Goal: Information Seeking & Learning: Learn about a topic

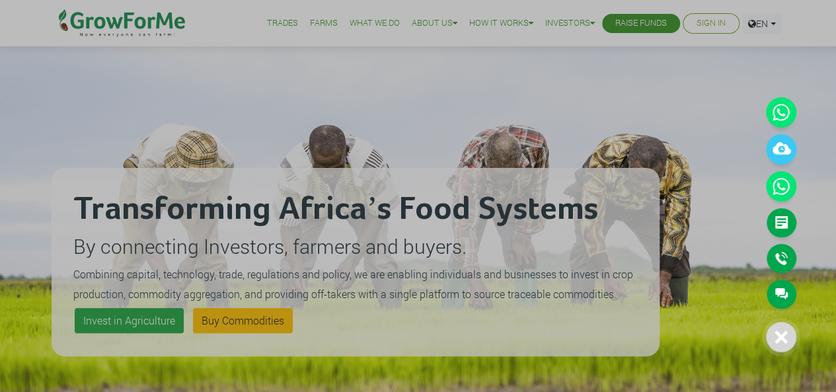
click at [777, 338] on icon at bounding box center [780, 336] width 13 height 13
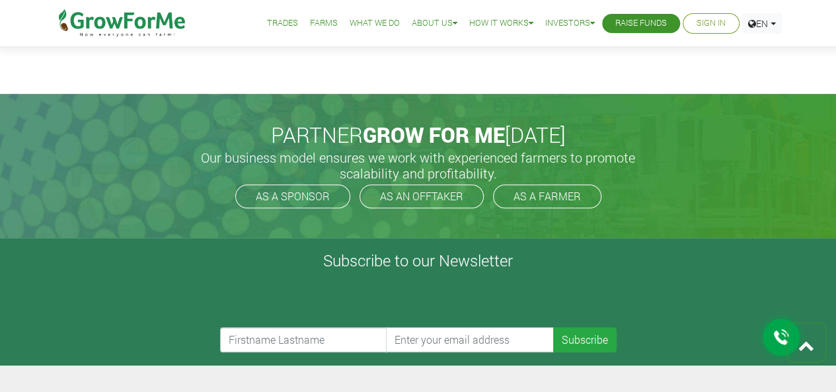
scroll to position [2692, 0]
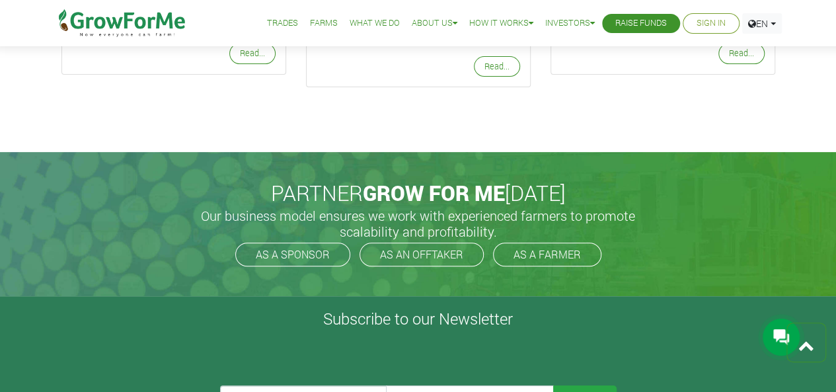
click at [314, 23] on link "Farms" at bounding box center [324, 24] width 28 height 14
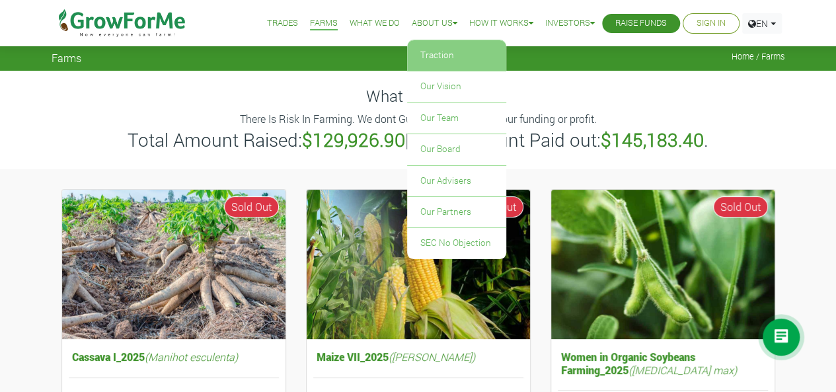
click at [432, 52] on link "Traction" at bounding box center [456, 55] width 99 height 30
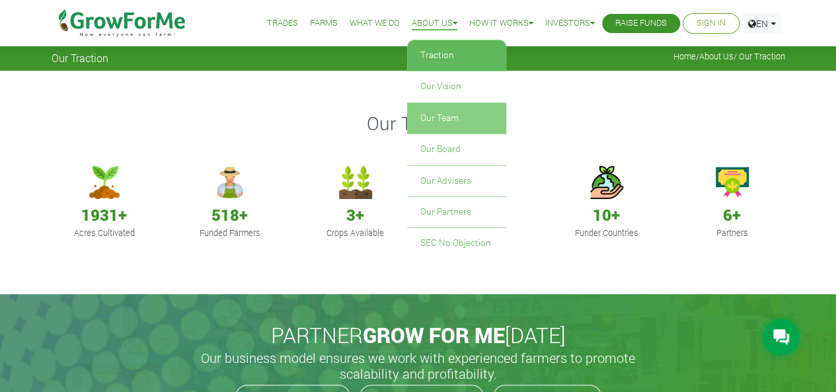
click at [425, 116] on link "Our Team" at bounding box center [456, 118] width 99 height 30
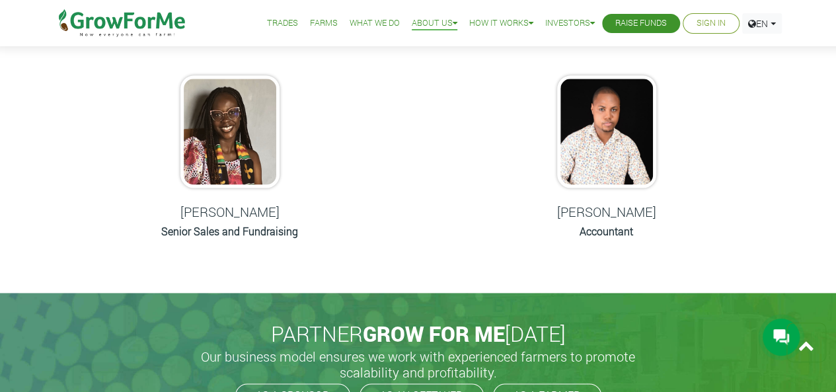
scroll to position [803, 0]
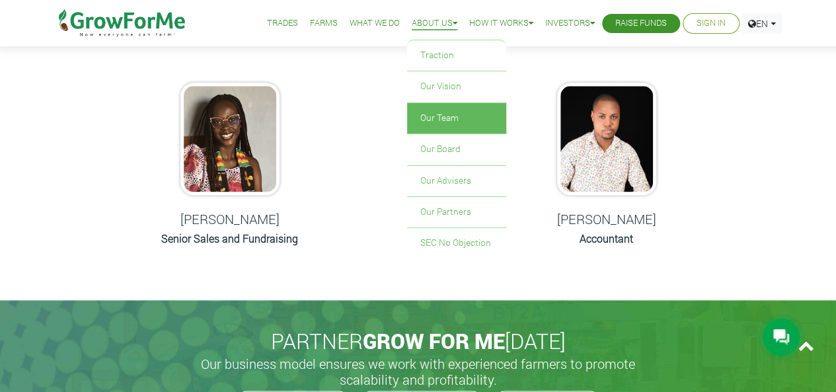
click at [439, 26] on link "About Us" at bounding box center [435, 24] width 46 height 14
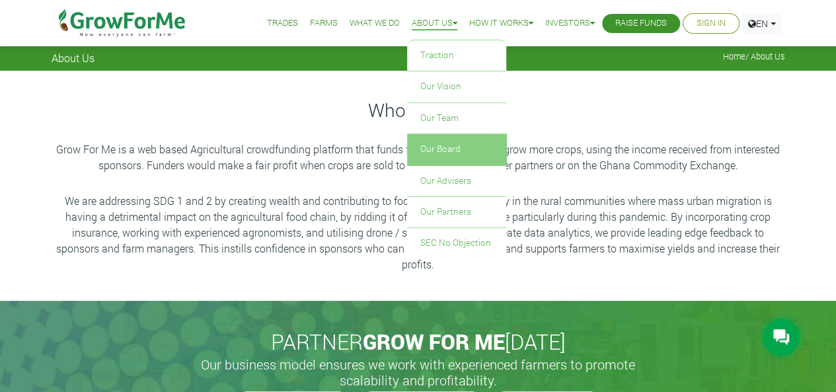
click at [432, 149] on link "Our Board" at bounding box center [456, 149] width 99 height 30
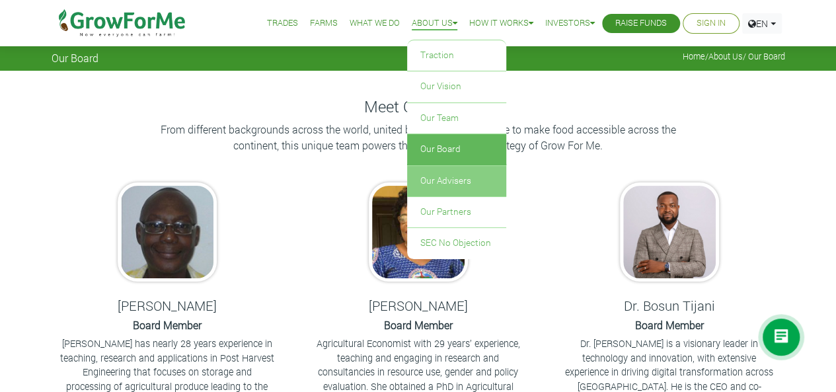
click at [447, 176] on link "Our Advisers" at bounding box center [456, 181] width 99 height 30
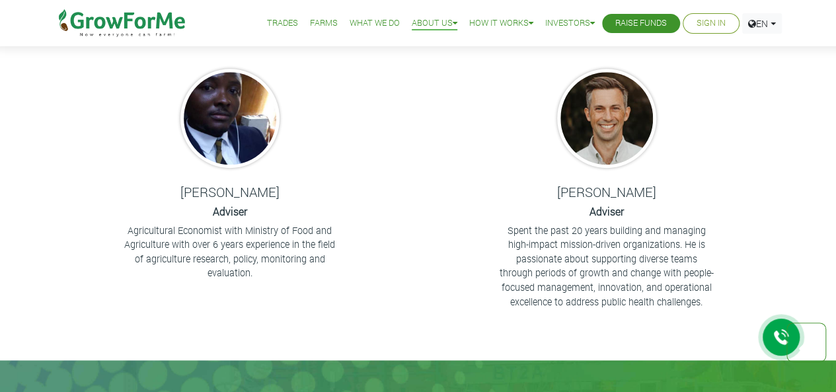
scroll to position [396, 0]
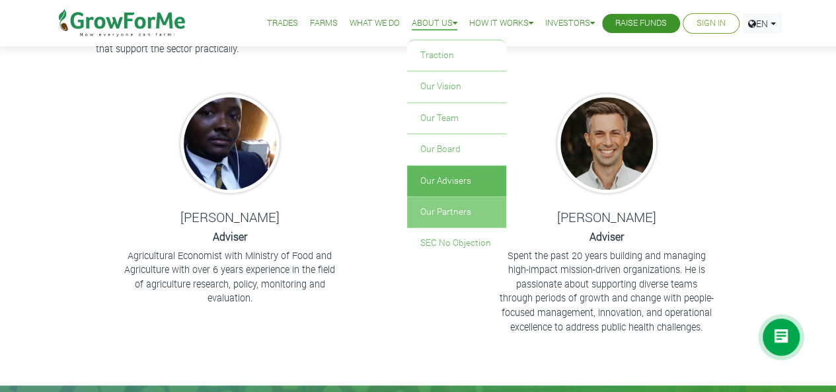
click at [421, 214] on link "Our Partners" at bounding box center [456, 212] width 99 height 30
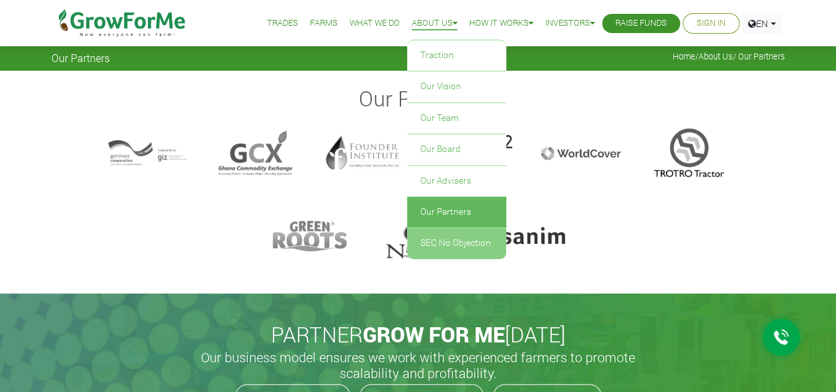
click at [455, 241] on link "SEC No Objection" at bounding box center [456, 243] width 99 height 30
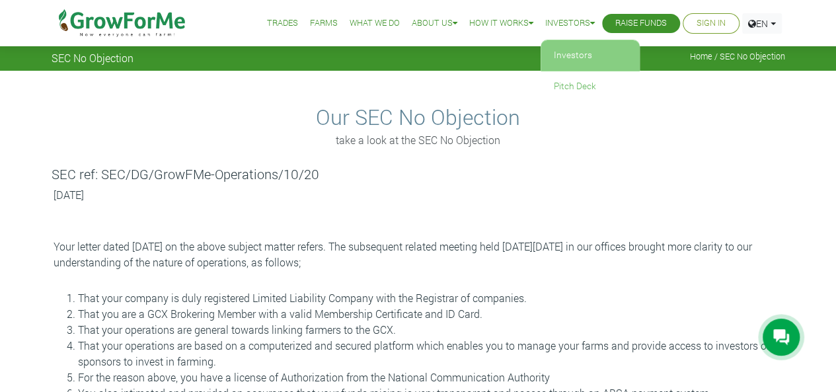
click at [567, 55] on link "Investors" at bounding box center [589, 55] width 99 height 30
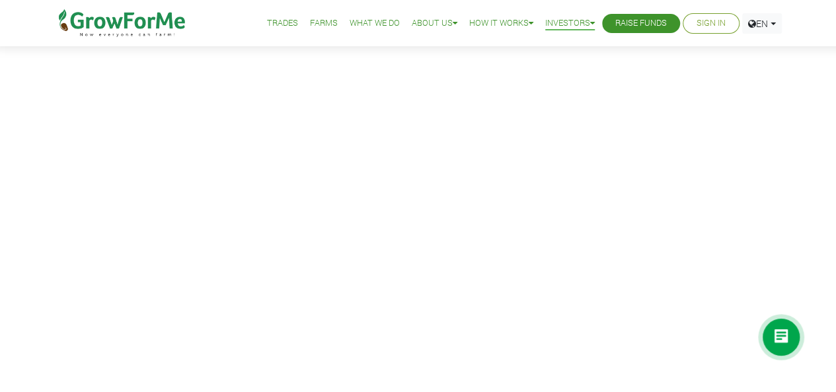
scroll to position [132, 0]
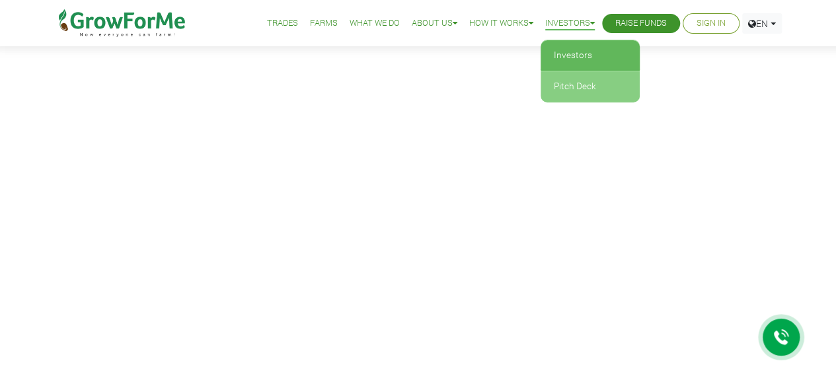
click at [569, 90] on link "Pitch Deck" at bounding box center [589, 86] width 99 height 30
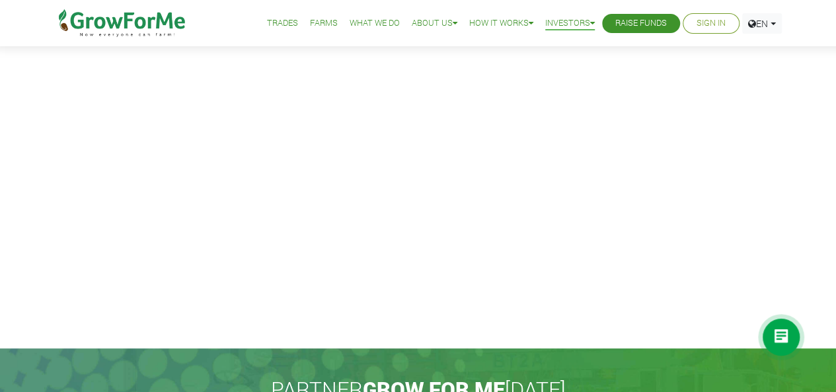
scroll to position [66, 0]
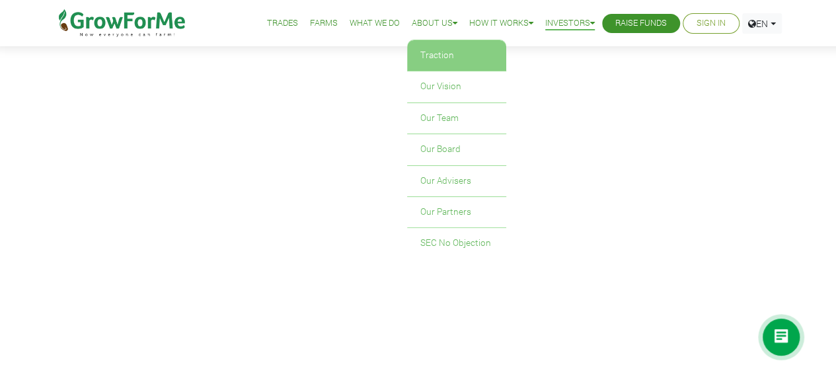
click at [428, 57] on link "Traction" at bounding box center [456, 55] width 99 height 30
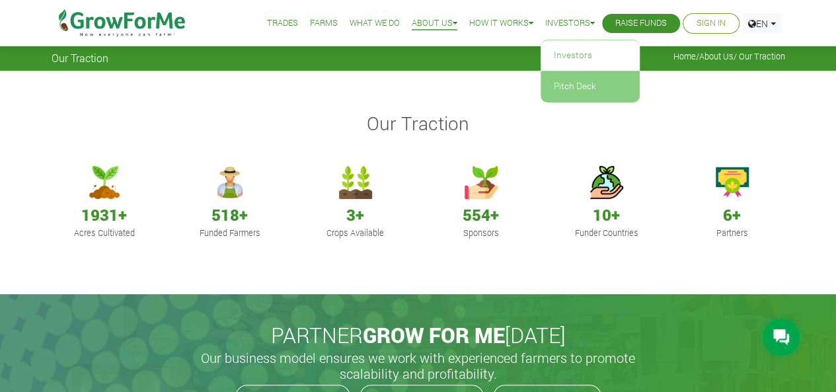
click at [581, 88] on link "Pitch Deck" at bounding box center [589, 86] width 99 height 30
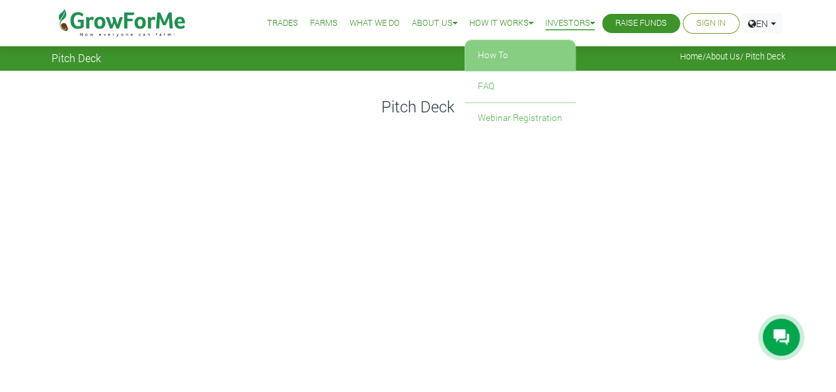
click at [489, 55] on link "How To" at bounding box center [519, 55] width 111 height 30
